Goal: Task Accomplishment & Management: Complete application form

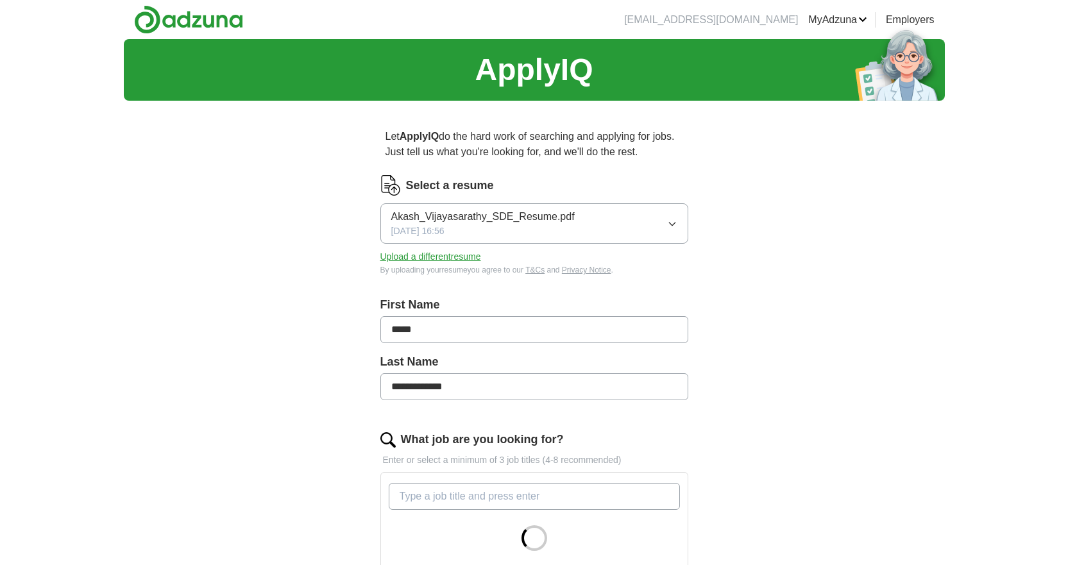
click at [812, 18] on link "MyAdzuna" at bounding box center [837, 19] width 59 height 15
click at [923, 16] on link "Employers" at bounding box center [910, 19] width 49 height 15
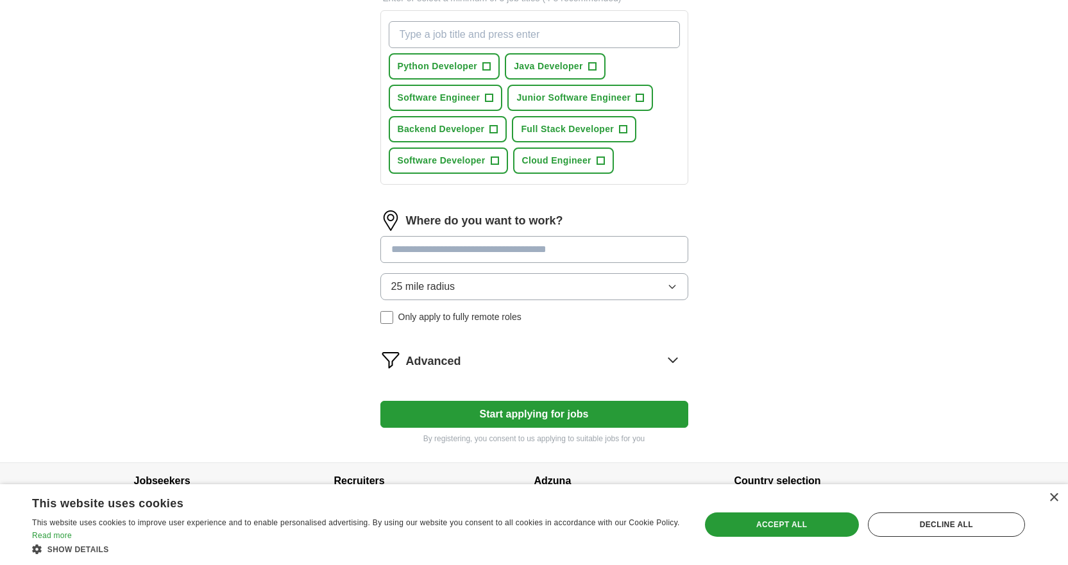
scroll to position [489, 0]
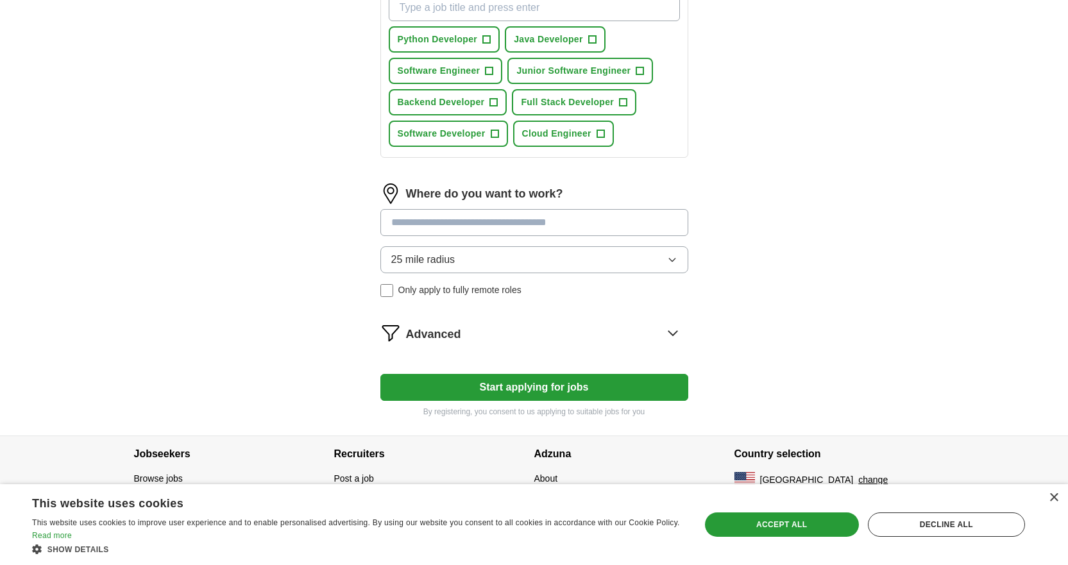
click at [554, 388] on button "Start applying for jobs" at bounding box center [534, 387] width 308 height 27
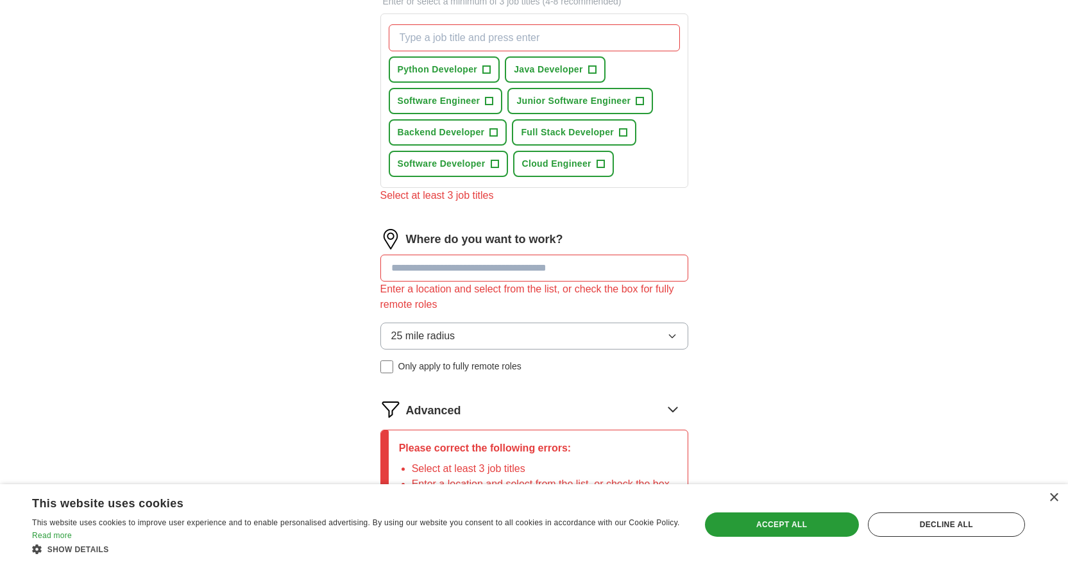
scroll to position [367, 0]
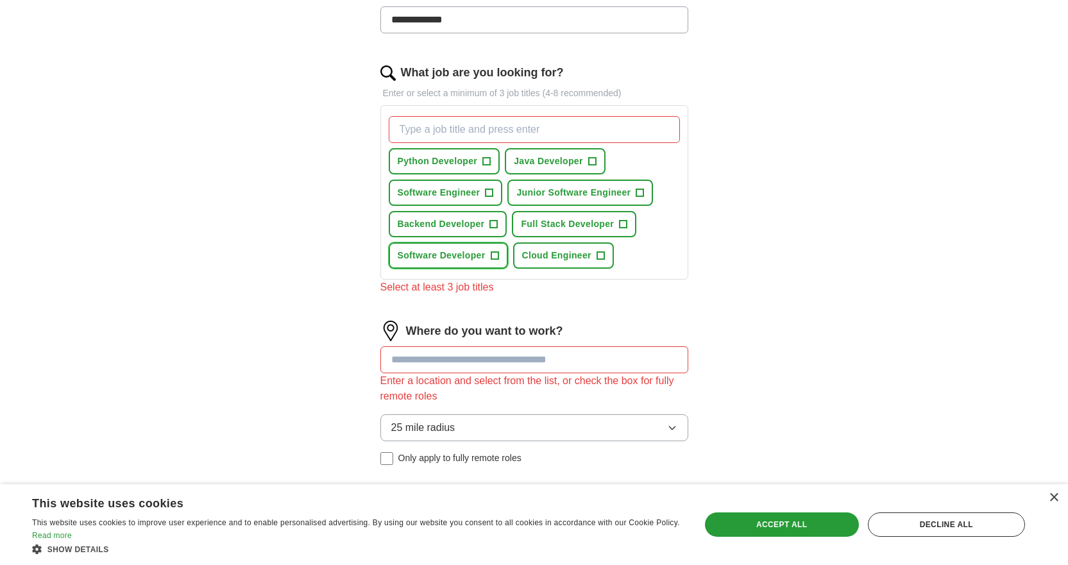
click at [438, 259] on span "Software Developer" at bounding box center [442, 255] width 88 height 13
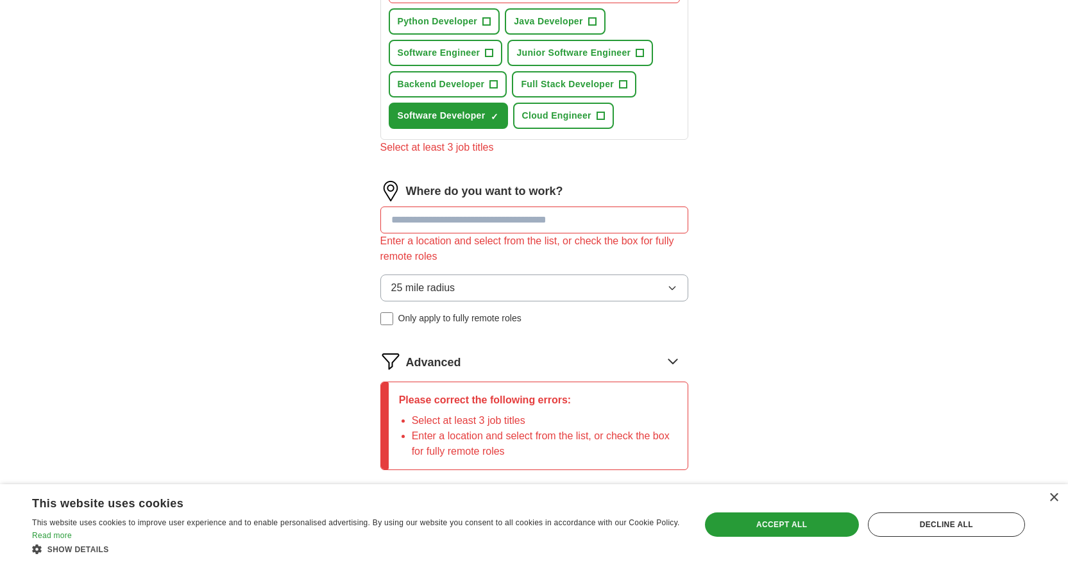
scroll to position [495, 0]
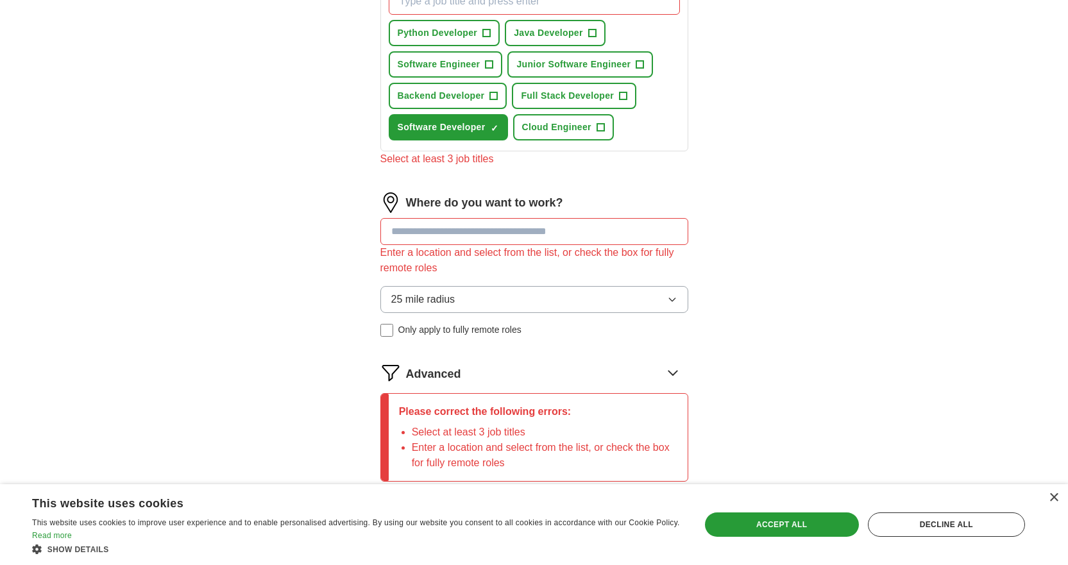
click at [437, 233] on input at bounding box center [534, 231] width 308 height 27
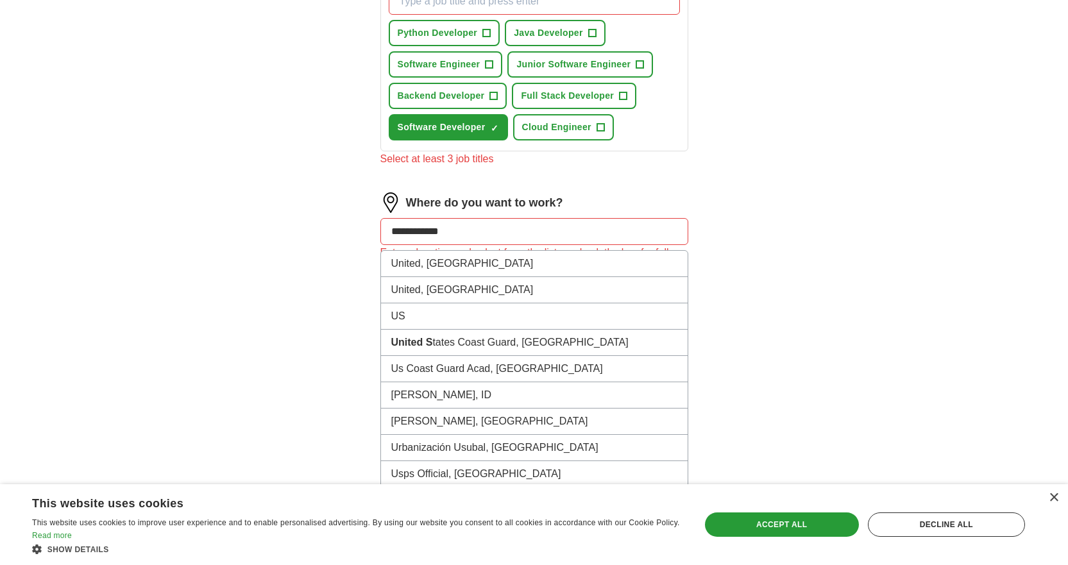
type input "**********"
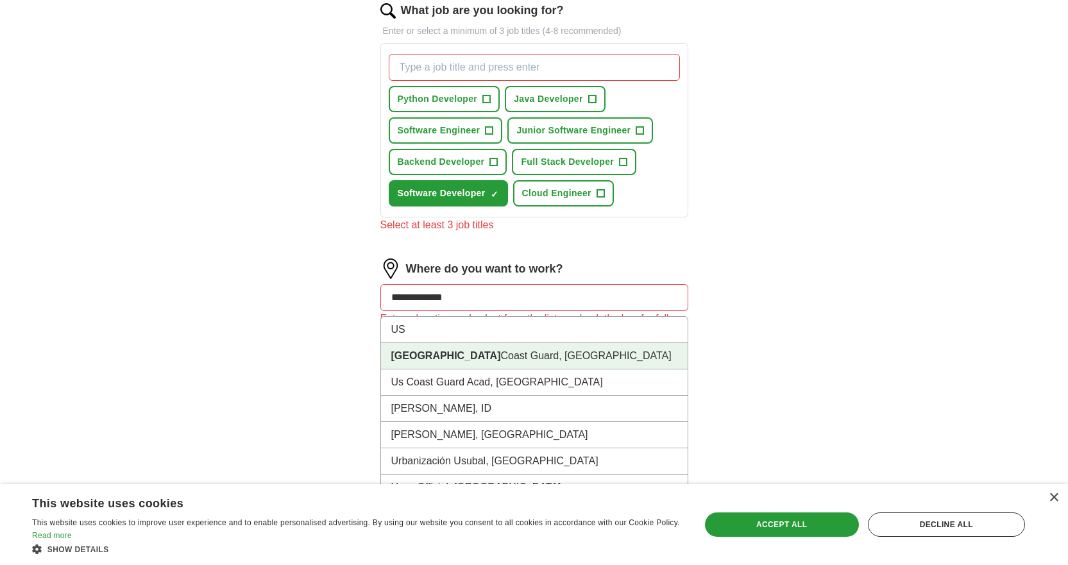
scroll to position [367, 0]
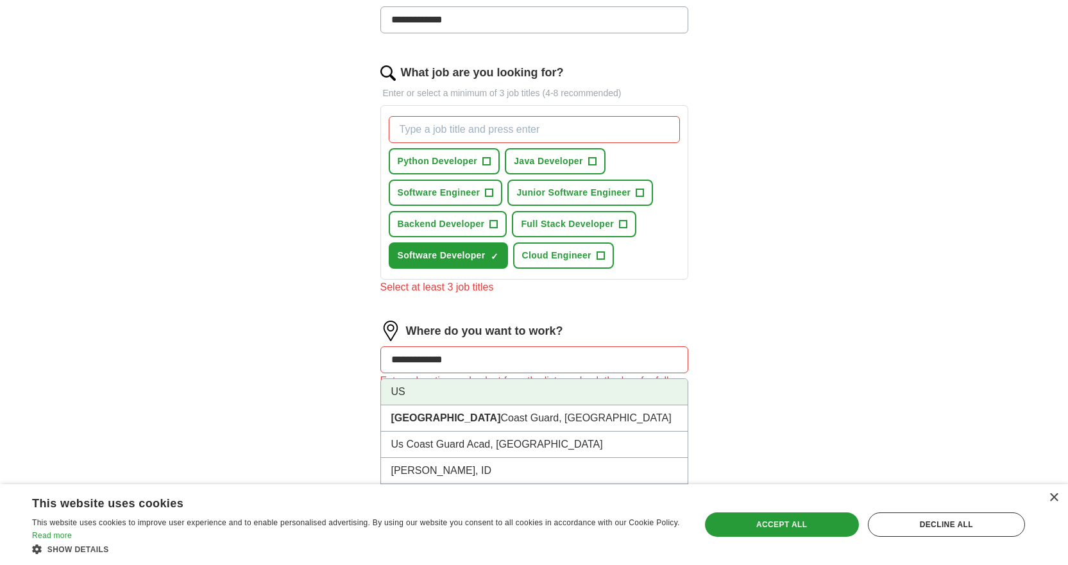
click at [422, 392] on li "US" at bounding box center [534, 392] width 307 height 26
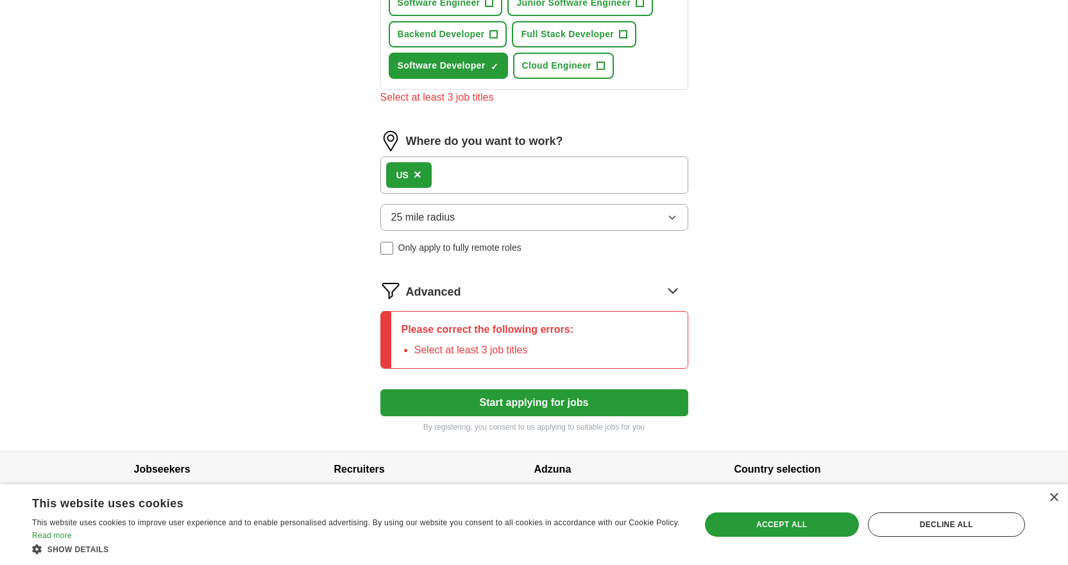
scroll to position [572, 0]
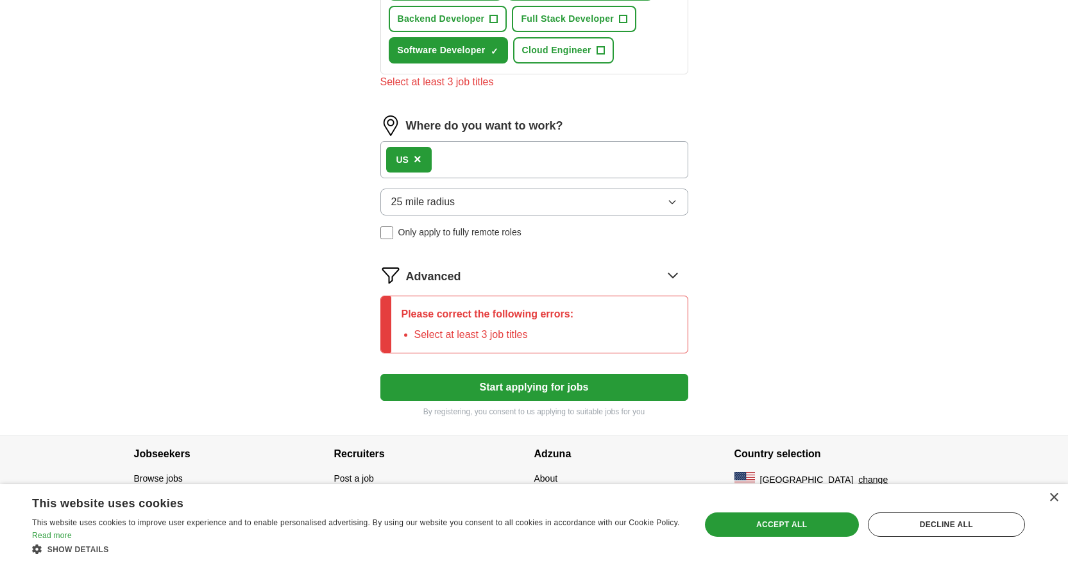
click at [449, 384] on button "Start applying for jobs" at bounding box center [534, 387] width 308 height 27
click at [501, 333] on li "Select at least 3 job titles" at bounding box center [494, 334] width 160 height 15
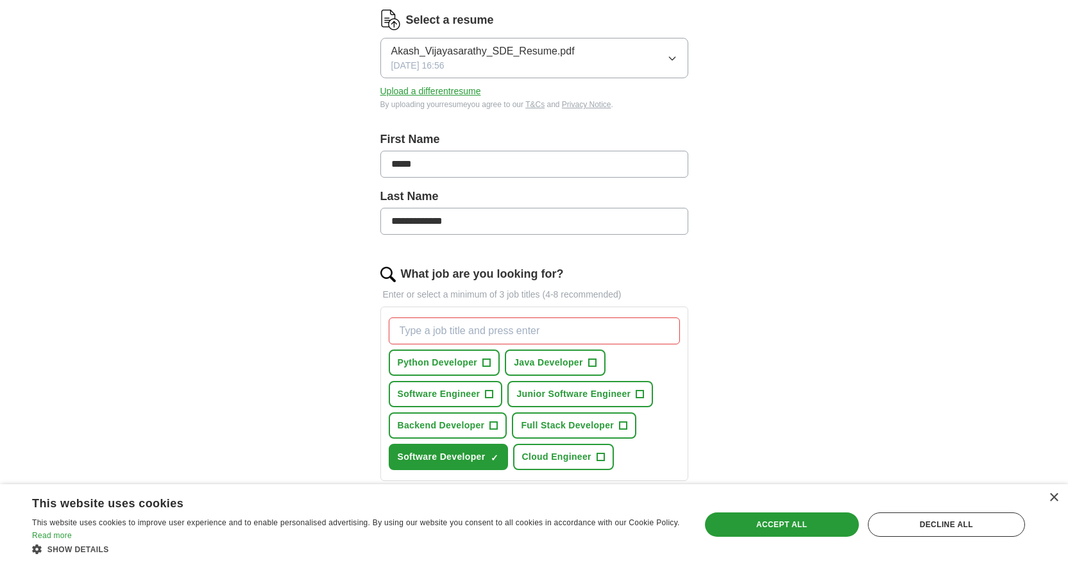
scroll to position [187, 0]
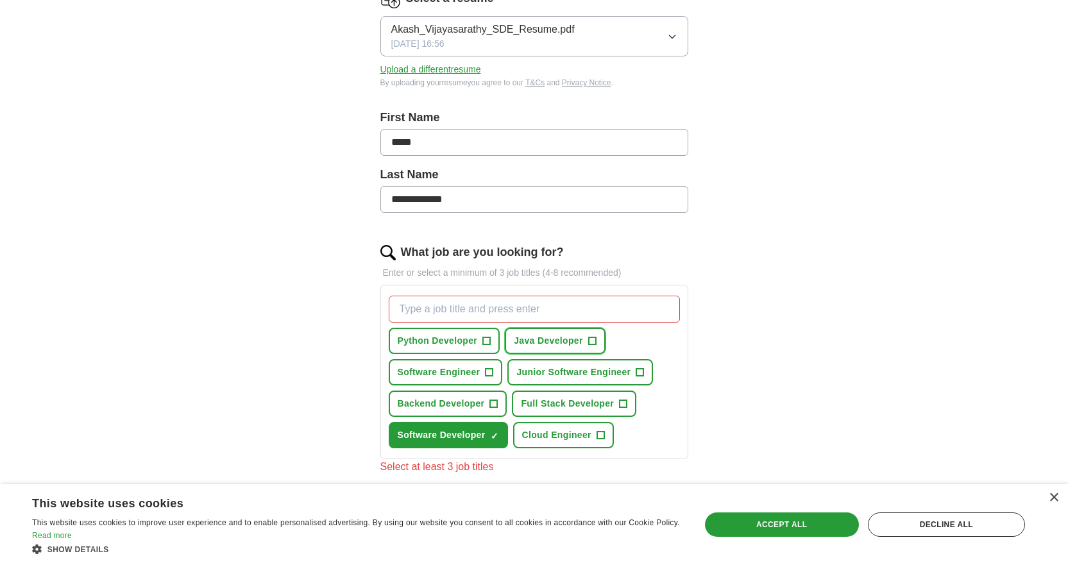
click at [525, 338] on span "Java Developer" at bounding box center [548, 340] width 69 height 13
click at [440, 375] on span "Software Engineer" at bounding box center [439, 372] width 83 height 13
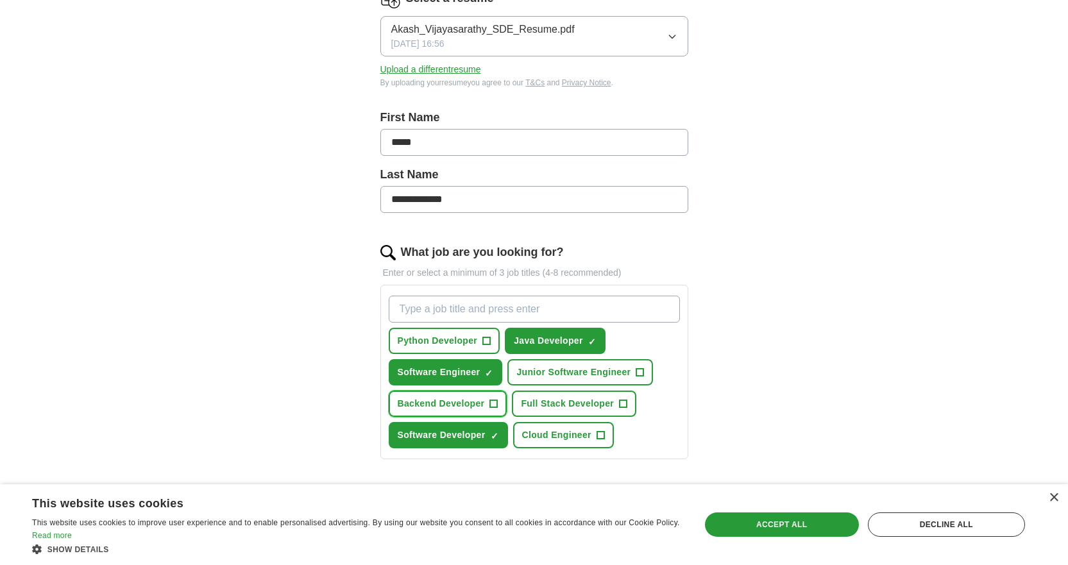
click at [450, 402] on span "Backend Developer" at bounding box center [441, 403] width 87 height 13
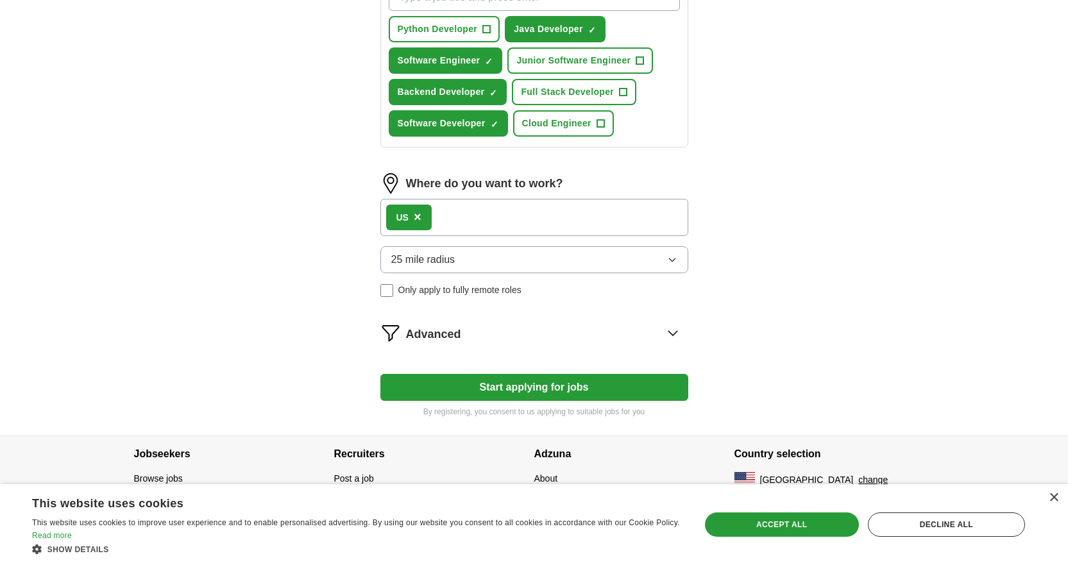
click at [522, 410] on p "By registering, you consent to us applying to suitable jobs for you" at bounding box center [534, 412] width 308 height 12
click at [514, 389] on button "Start applying for jobs" at bounding box center [534, 387] width 308 height 27
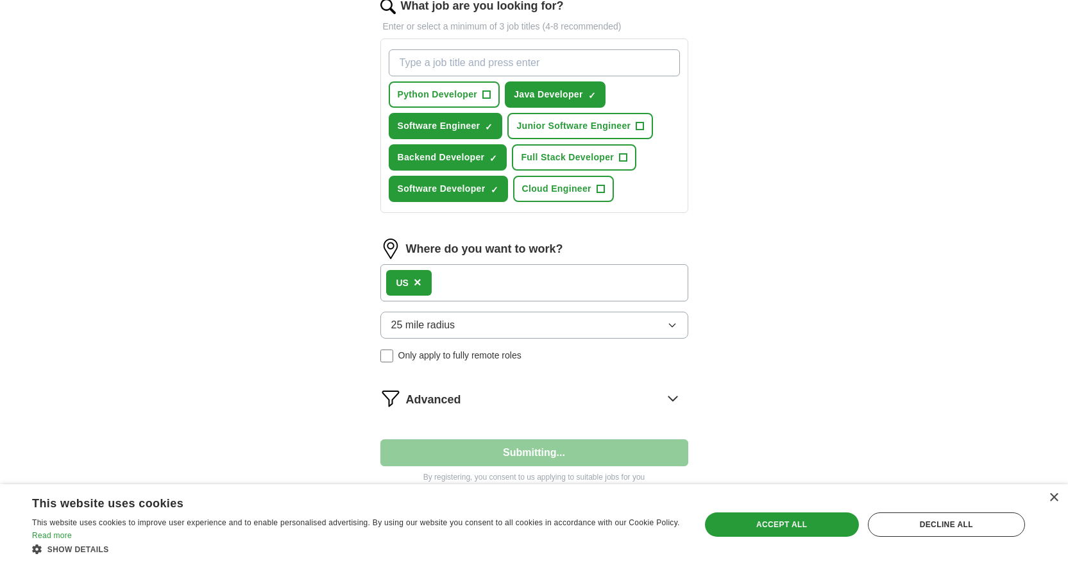
select select "**"
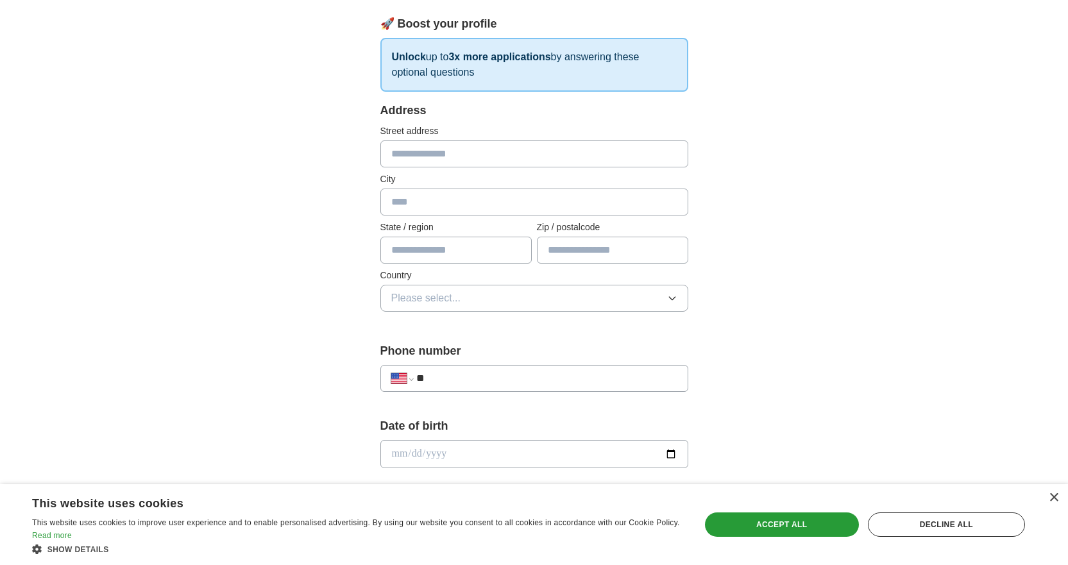
scroll to position [0, 0]
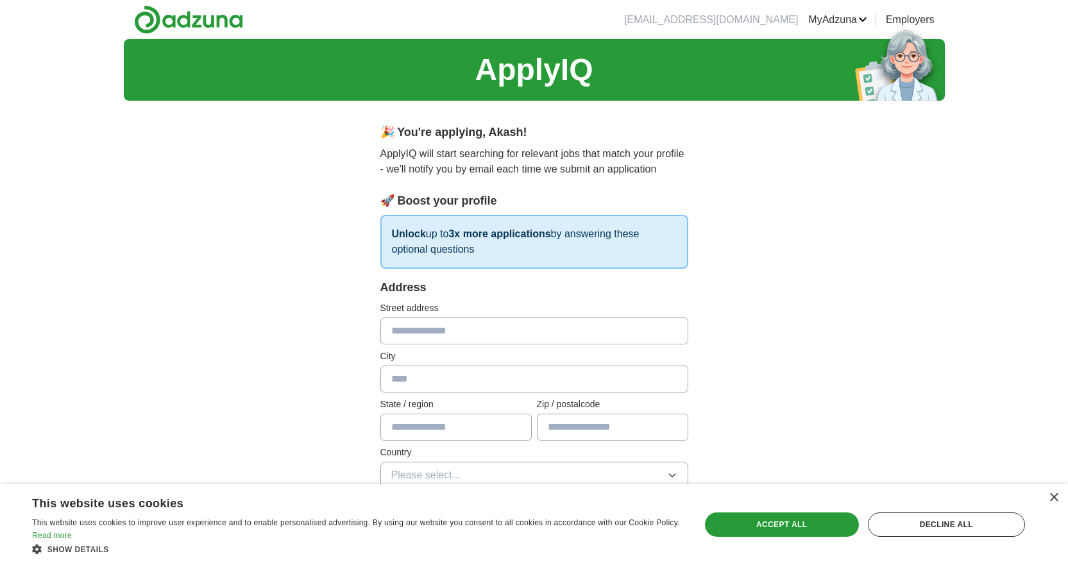
click at [450, 330] on input "text" at bounding box center [534, 331] width 308 height 27
type input "**********"
type input "*****"
type input "*******"
type input "*****"
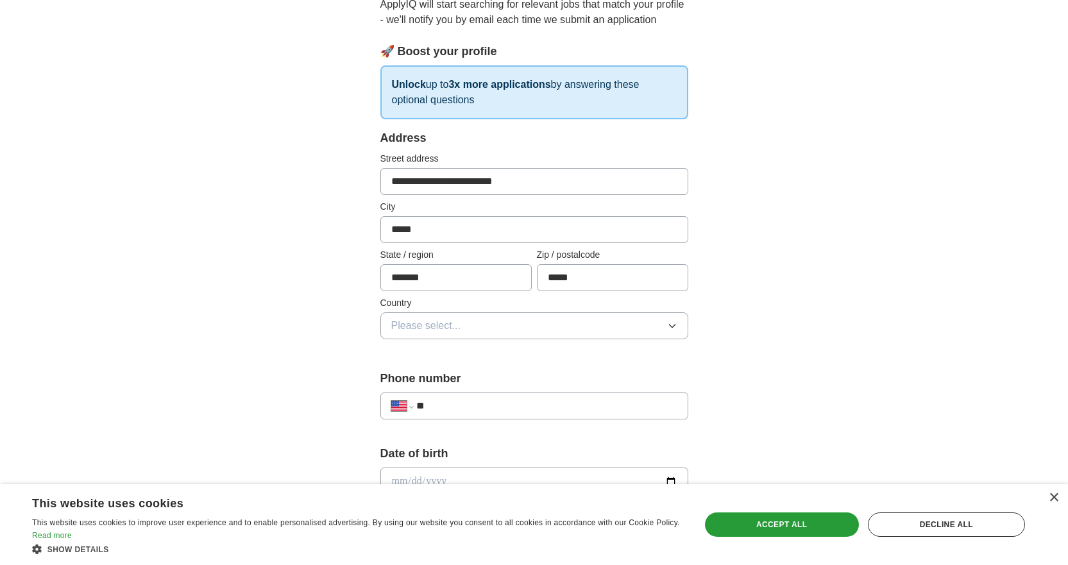
scroll to position [321, 0]
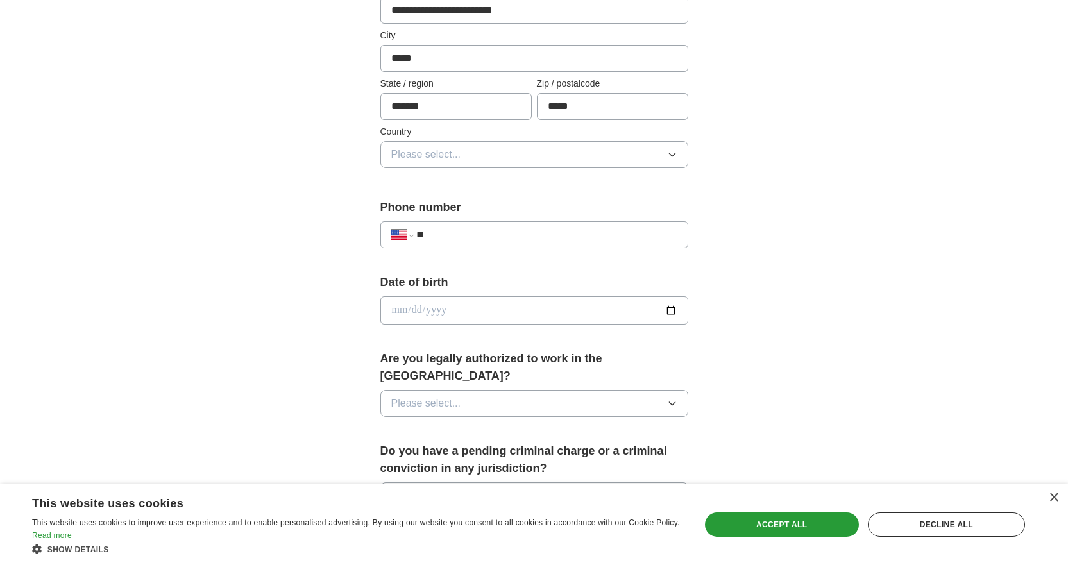
click at [447, 157] on span "Please select..." at bounding box center [426, 154] width 70 height 15
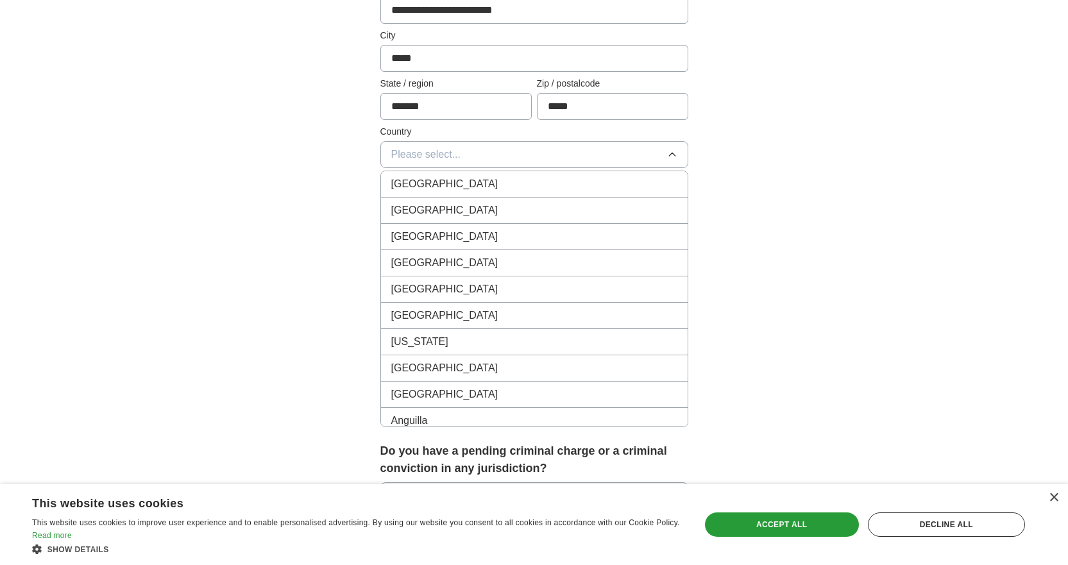
click at [424, 189] on span "[GEOGRAPHIC_DATA]" at bounding box center [444, 183] width 107 height 15
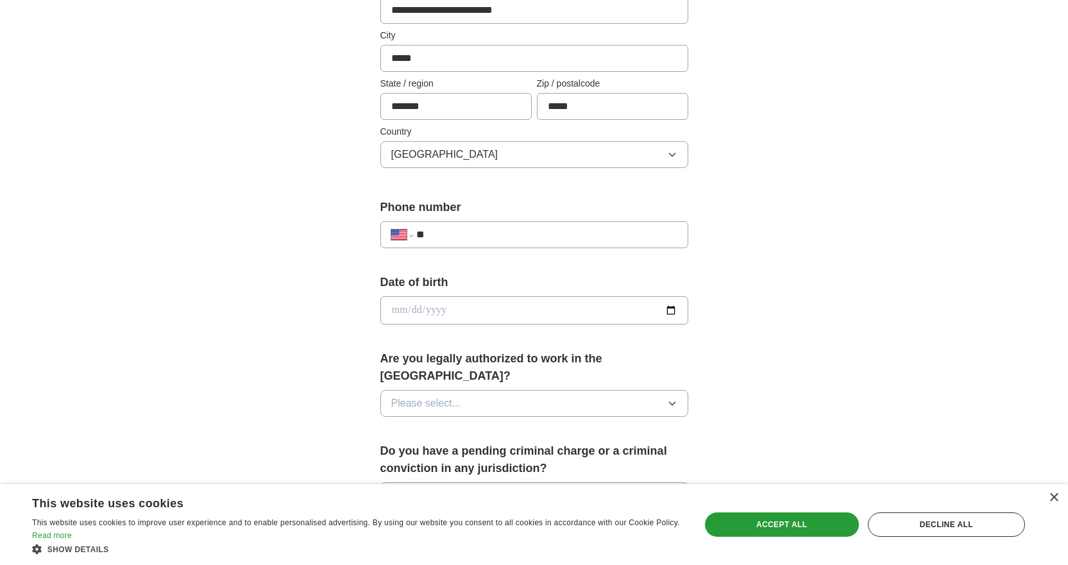
click at [422, 153] on span "[GEOGRAPHIC_DATA]" at bounding box center [444, 154] width 107 height 15
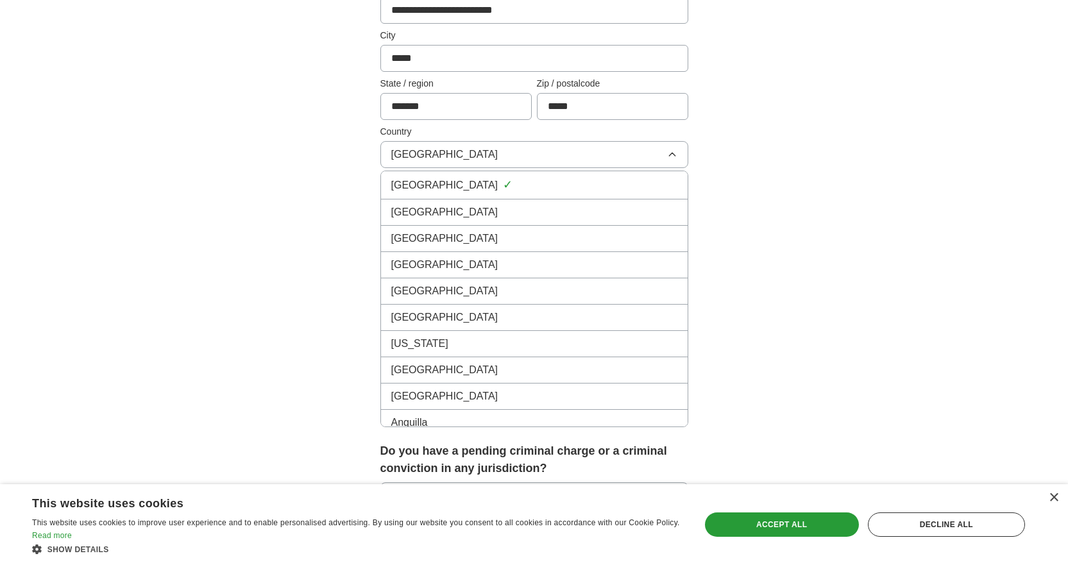
click at [430, 211] on span "United States" at bounding box center [444, 212] width 107 height 15
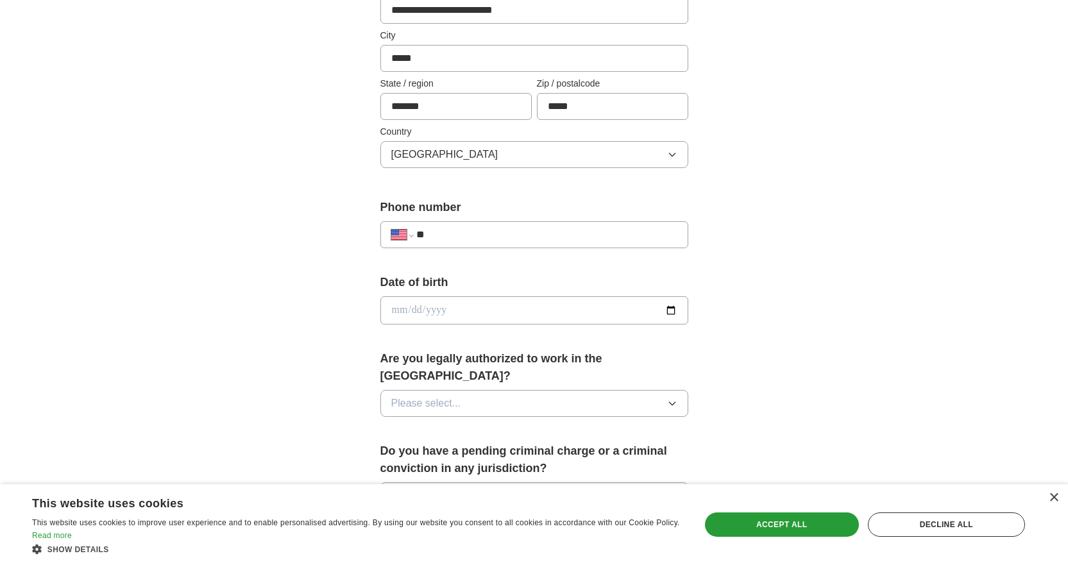
click at [444, 235] on input "**" at bounding box center [546, 234] width 260 height 15
type input "**********"
click at [452, 305] on input "date" at bounding box center [534, 310] width 308 height 28
click at [672, 307] on input "date" at bounding box center [534, 310] width 308 height 28
type input "**********"
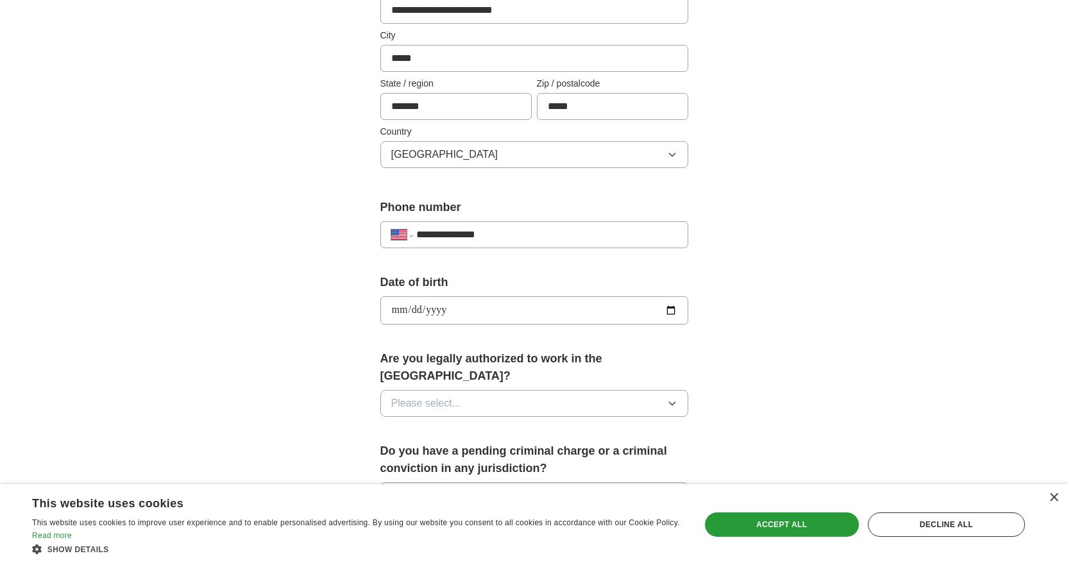
click at [511, 443] on label "Do you have a pending criminal charge or a criminal conviction in any jurisdict…" at bounding box center [534, 460] width 308 height 35
click at [479, 393] on button "Please select..." at bounding box center [534, 403] width 308 height 27
click at [473, 425] on li "Yes" at bounding box center [534, 433] width 307 height 26
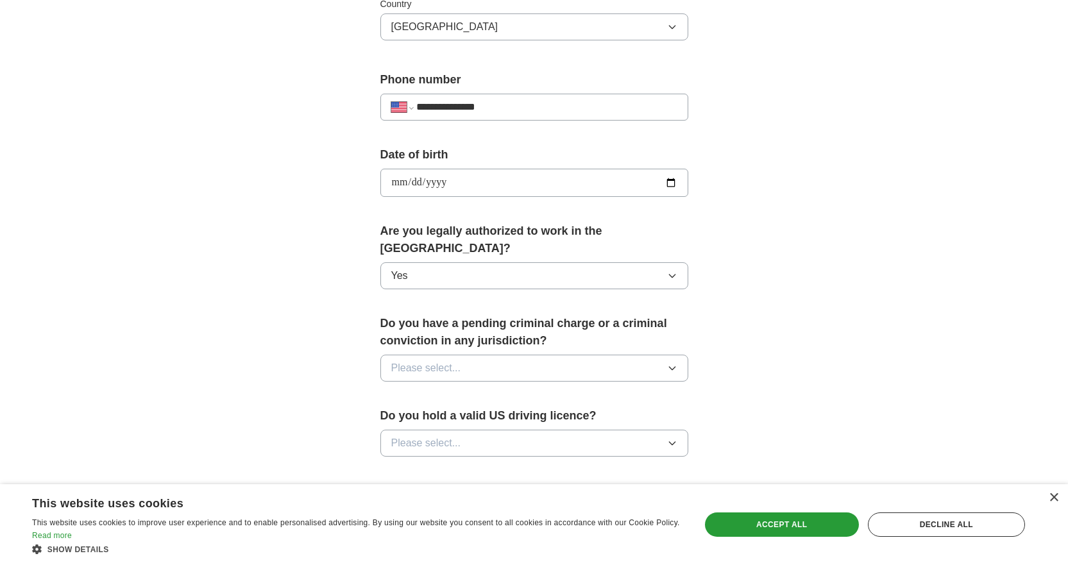
scroll to position [449, 0]
click at [476, 361] on button "Please select..." at bounding box center [534, 367] width 308 height 27
click at [457, 411] on li "No" at bounding box center [534, 424] width 307 height 26
click at [457, 435] on span "Please select..." at bounding box center [426, 442] width 70 height 15
click at [456, 486] on li "No" at bounding box center [534, 499] width 307 height 26
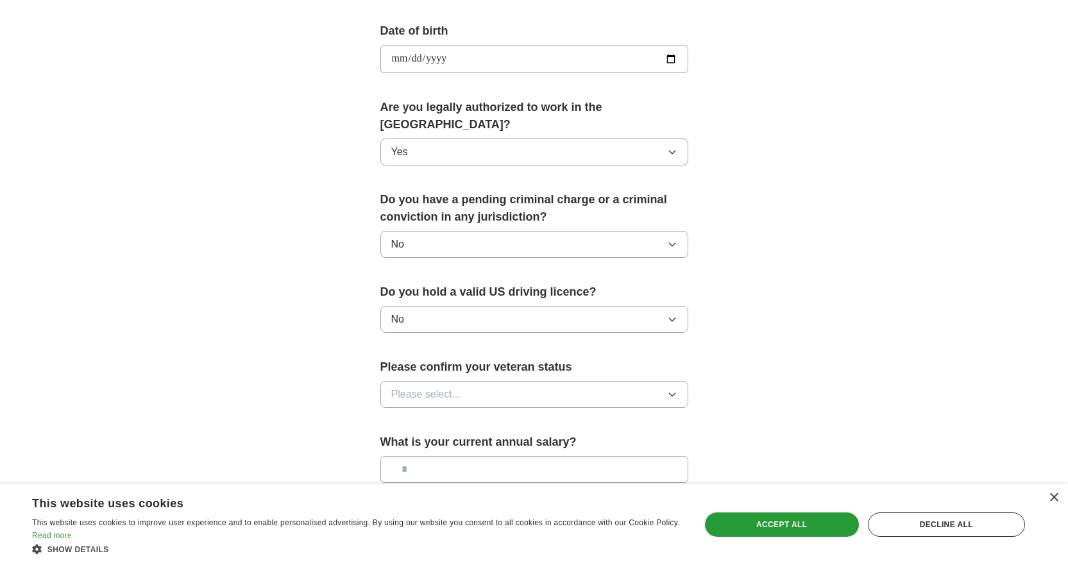
scroll to position [706, 0]
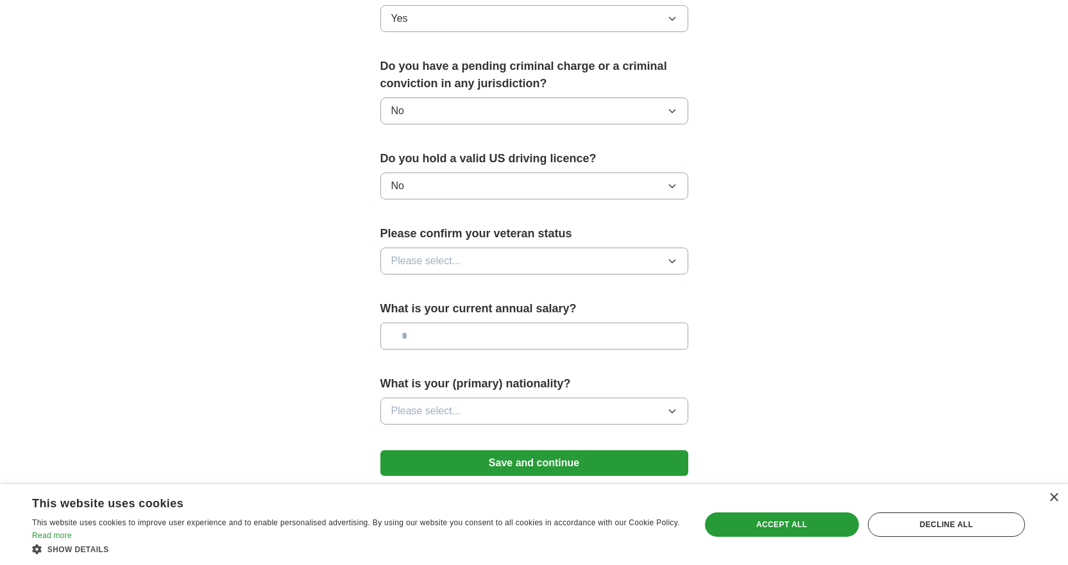
click at [463, 248] on button "Please select..." at bounding box center [534, 261] width 308 height 27
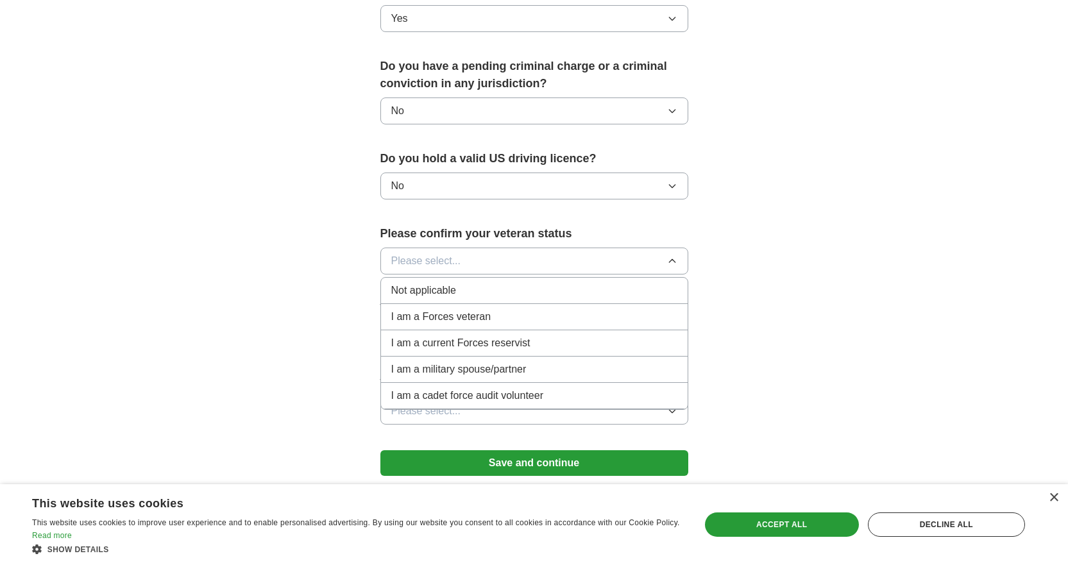
click at [418, 283] on span "Not applicable" at bounding box center [423, 290] width 65 height 15
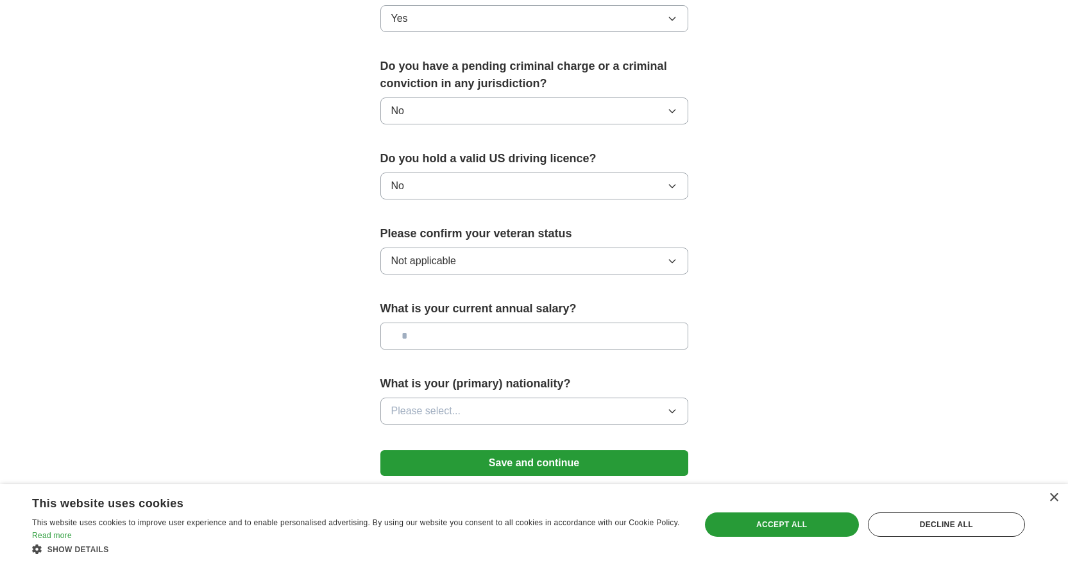
click at [430, 323] on input "text" at bounding box center [534, 336] width 308 height 27
type input "**"
click at [470, 452] on button "Save and continue" at bounding box center [534, 463] width 308 height 26
